Goal: Find specific page/section: Find specific page/section

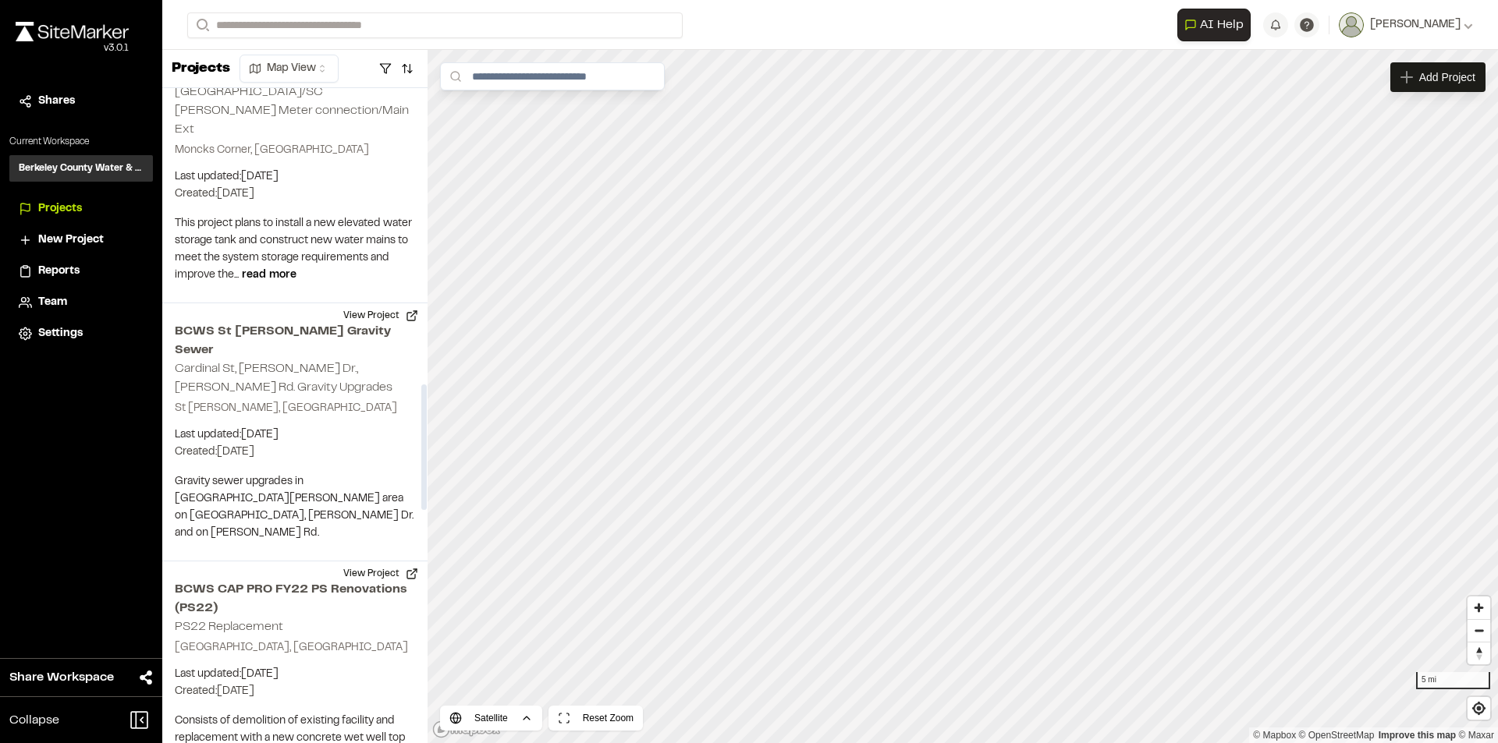
scroll to position [1560, 0]
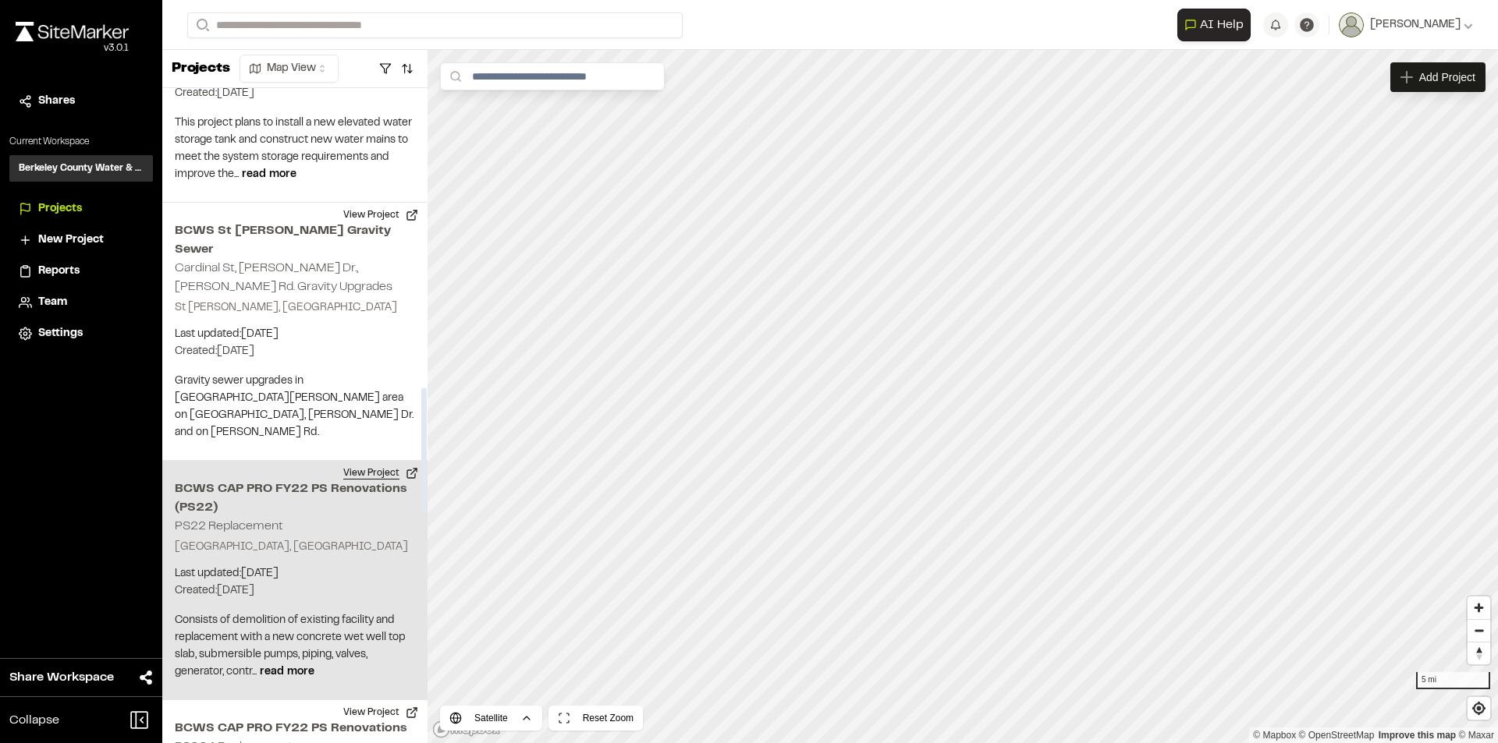
click at [367, 461] on button "View Project" at bounding box center [381, 473] width 94 height 25
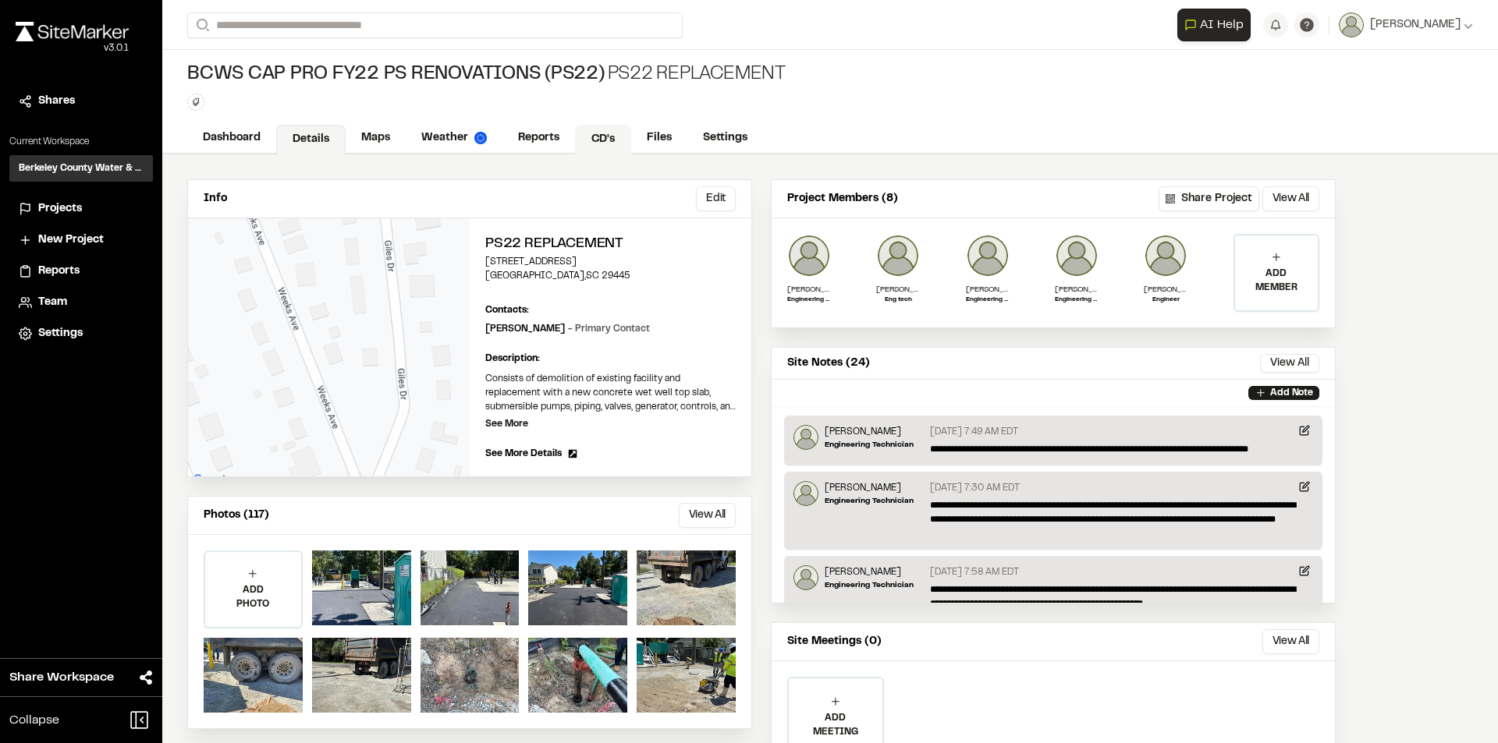
click at [612, 140] on link "CD's" at bounding box center [603, 140] width 56 height 30
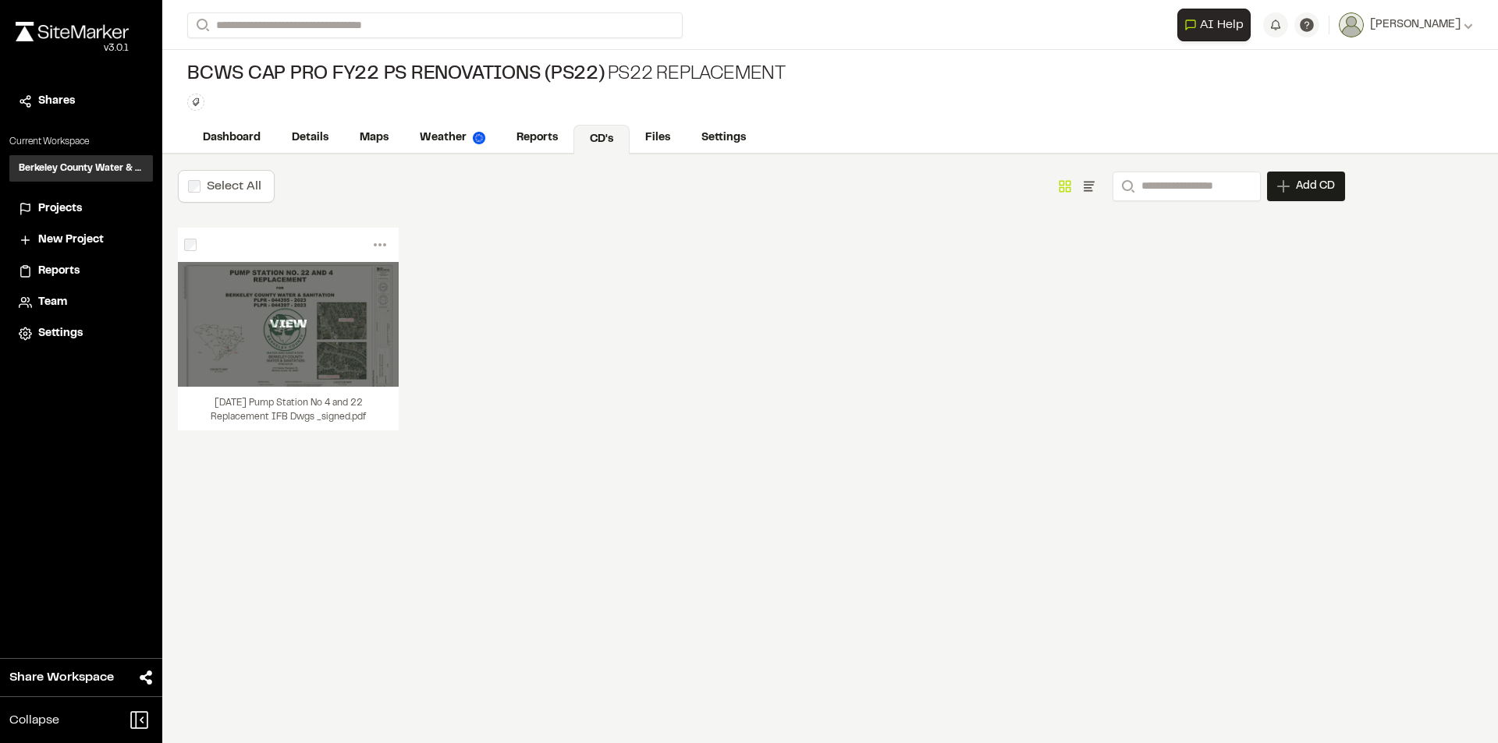
click at [364, 361] on div "VIEW" at bounding box center [288, 324] width 221 height 125
